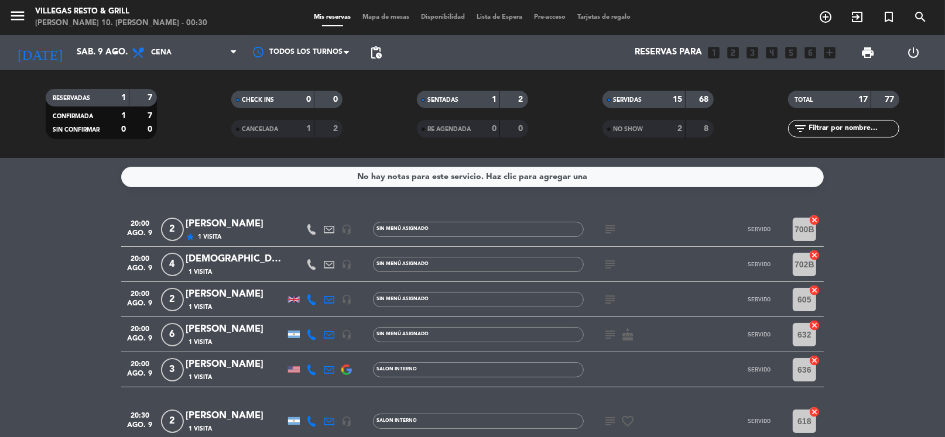
scroll to position [495, 0]
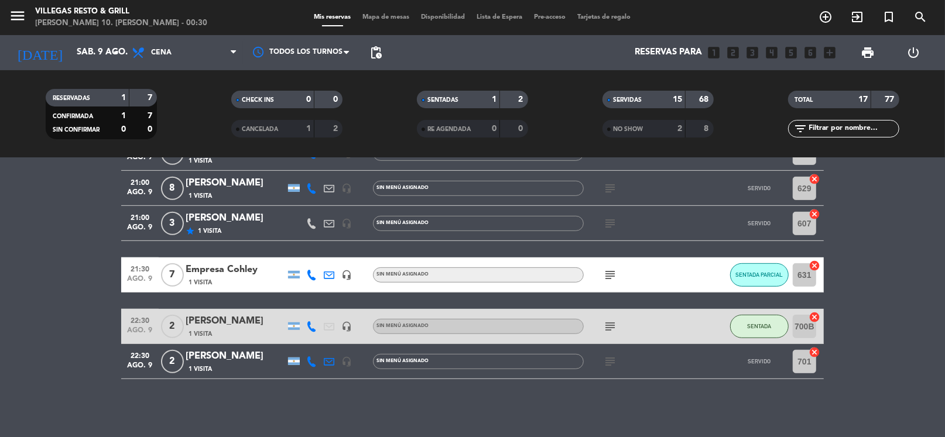
click at [612, 272] on icon "subject" at bounding box center [610, 275] width 14 height 14
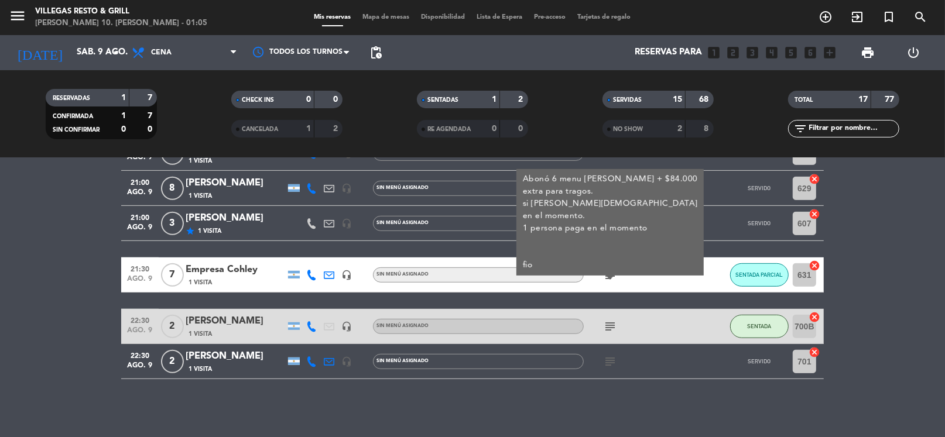
click at [874, 262] on bookings-row "20:00 ago. 9 2 [PERSON_NAME] star 1 Visita headset_mic Sin menú asignado subjec…" at bounding box center [472, 48] width 945 height 663
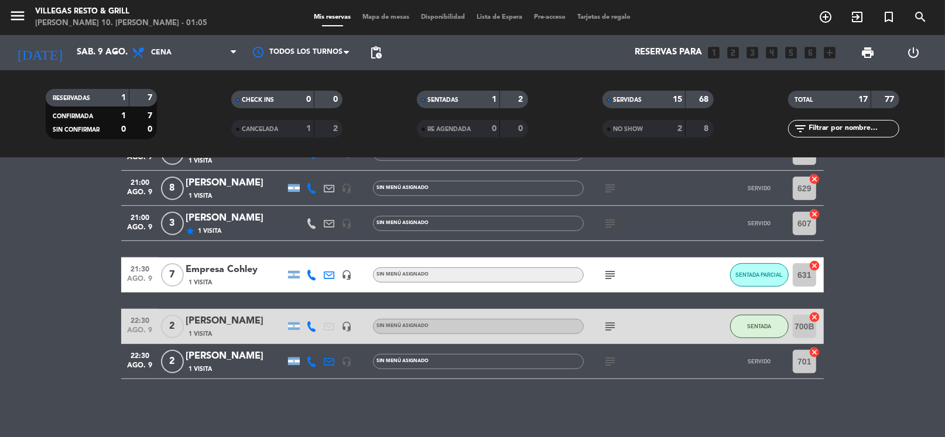
click at [610, 221] on icon "subject" at bounding box center [610, 224] width 14 height 14
click at [234, 228] on div "star 1 Visita" at bounding box center [236, 231] width 100 height 10
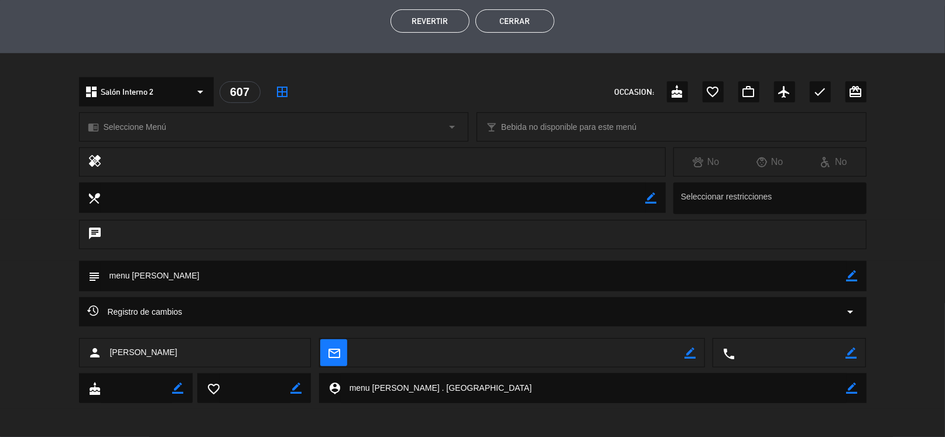
scroll to position [293, 0]
click at [120, 353] on span "[PERSON_NAME]" at bounding box center [143, 352] width 67 height 13
copy span "[PERSON_NAME]"
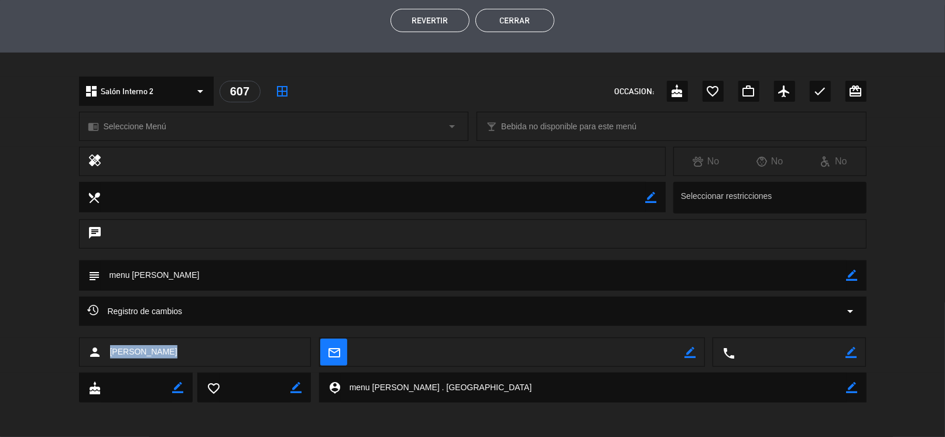
click at [518, 25] on button "Cerrar" at bounding box center [515, 20] width 79 height 23
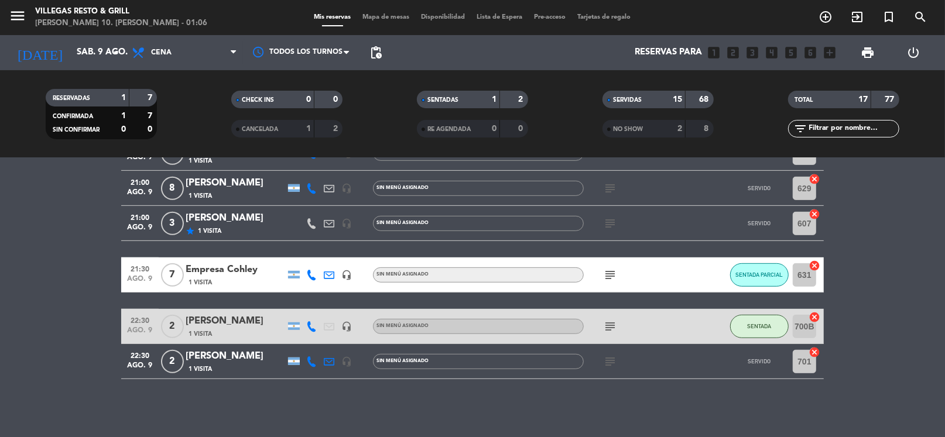
click at [605, 355] on icon "subject" at bounding box center [610, 362] width 14 height 14
click at [610, 225] on icon "subject" at bounding box center [610, 224] width 14 height 14
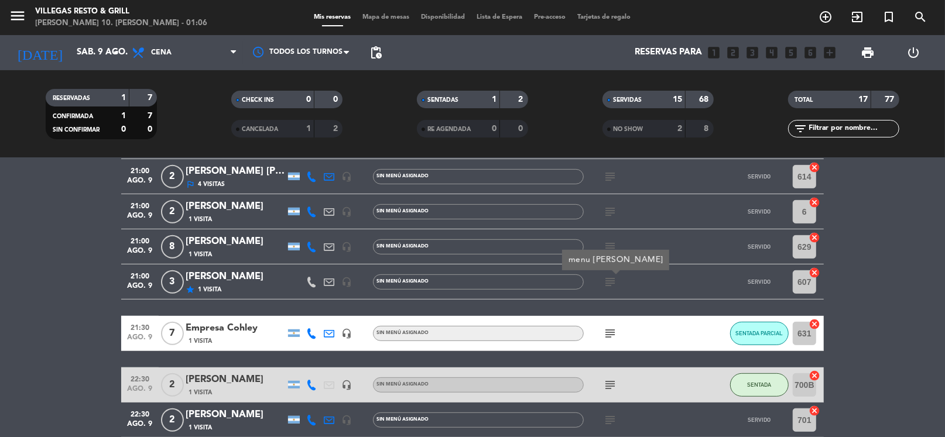
click at [610, 238] on div "subject" at bounding box center [636, 247] width 105 height 35
click at [609, 247] on icon "subject" at bounding box center [610, 247] width 14 height 14
click at [614, 205] on icon "subject" at bounding box center [610, 212] width 14 height 14
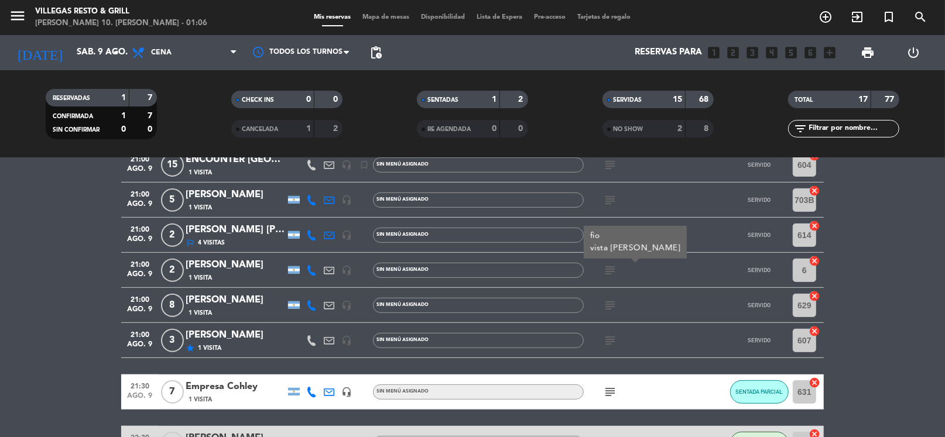
click at [611, 203] on icon "subject" at bounding box center [610, 200] width 14 height 14
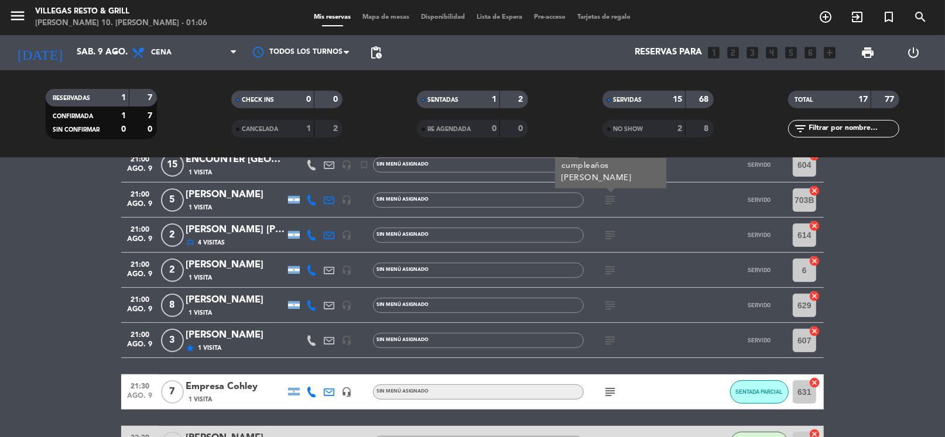
scroll to position [320, 0]
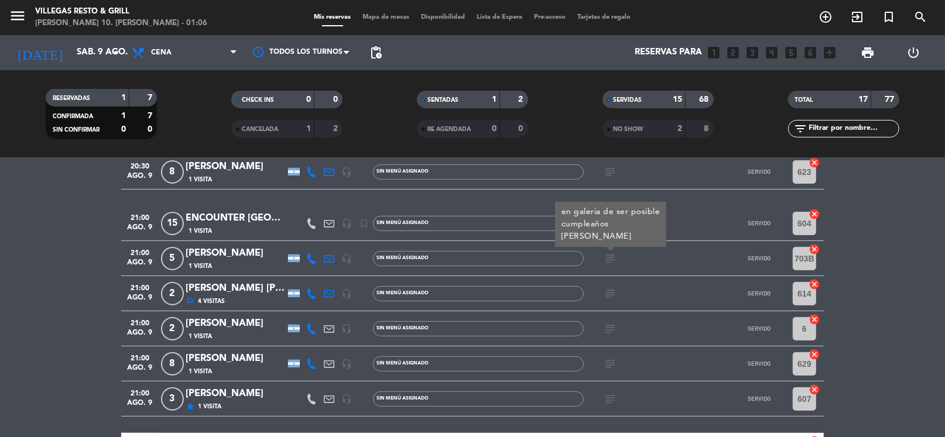
click at [610, 292] on icon "subject" at bounding box center [610, 294] width 14 height 14
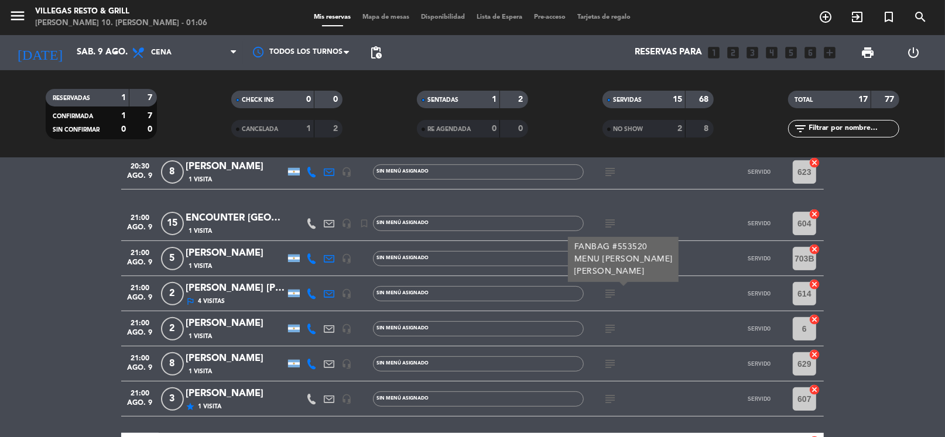
click at [208, 291] on div "[PERSON_NAME] [PERSON_NAME]" at bounding box center [236, 288] width 100 height 15
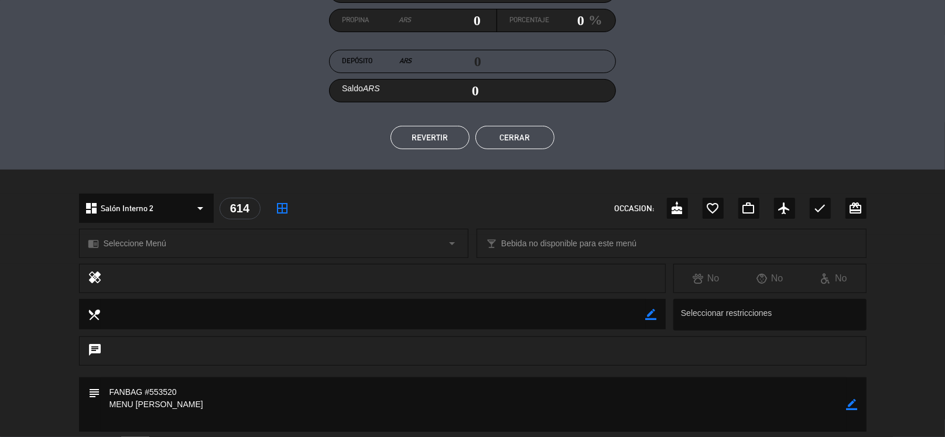
scroll to position [234, 0]
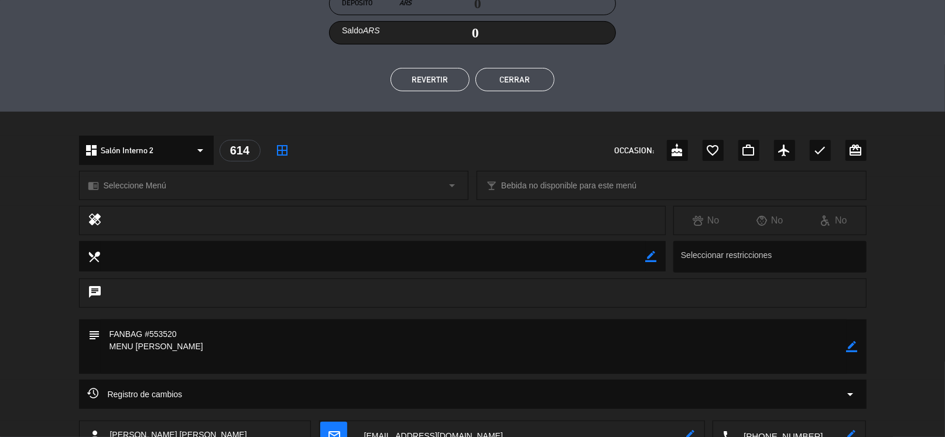
drag, startPoint x: 111, startPoint y: 333, endPoint x: 188, endPoint y: 331, distance: 77.3
click at [186, 331] on textarea at bounding box center [474, 347] width 746 height 54
click at [537, 81] on button "Cerrar" at bounding box center [515, 79] width 79 height 23
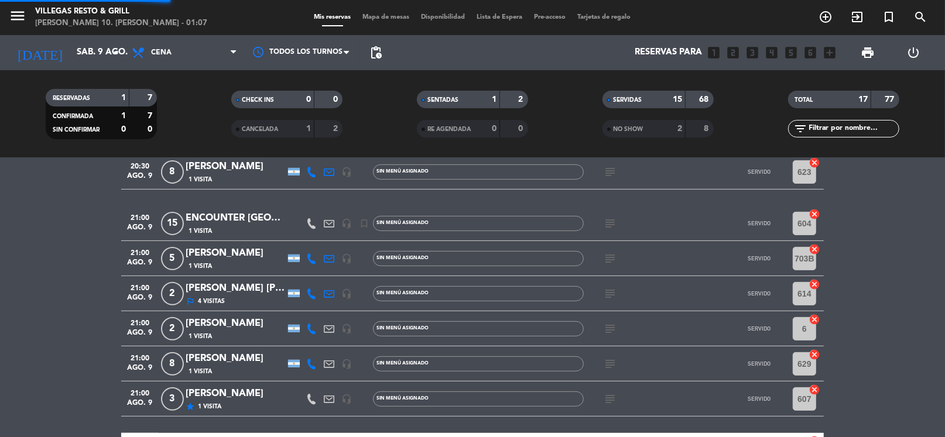
scroll to position [495, 0]
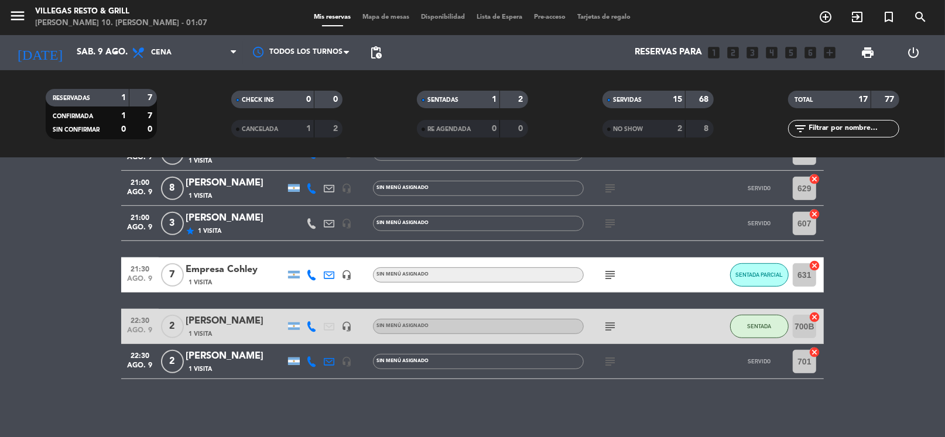
click at [612, 275] on icon "subject" at bounding box center [610, 275] width 14 height 14
